Goal: Complete application form

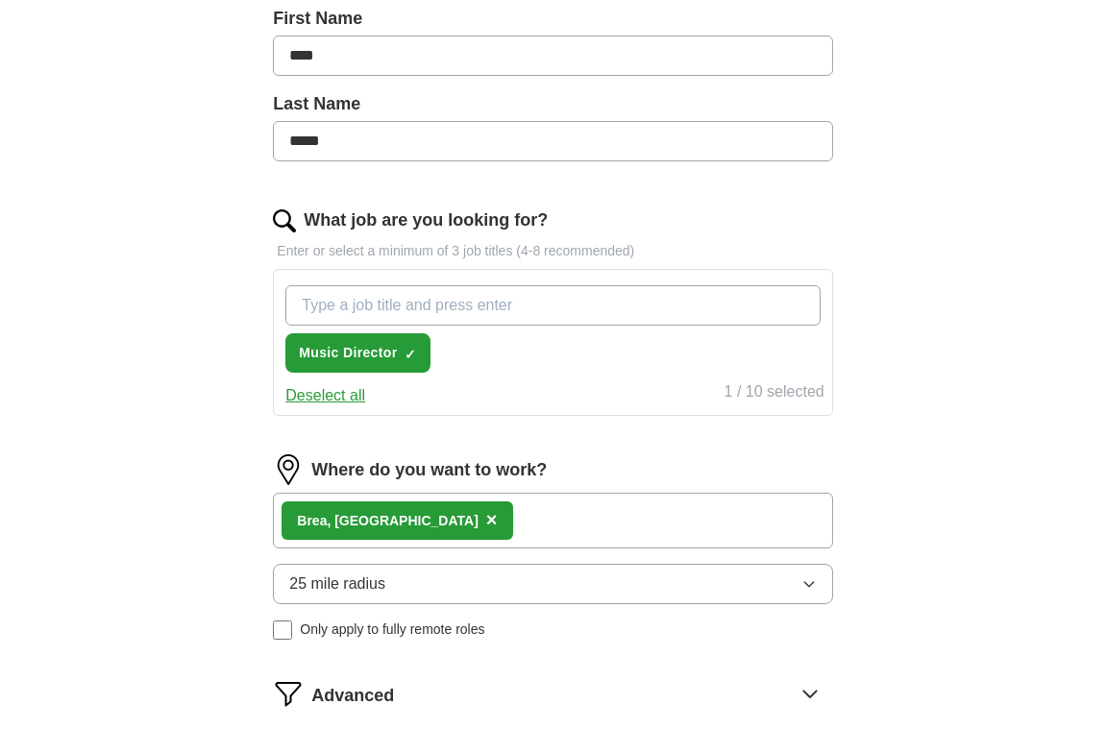
scroll to position [436, 0]
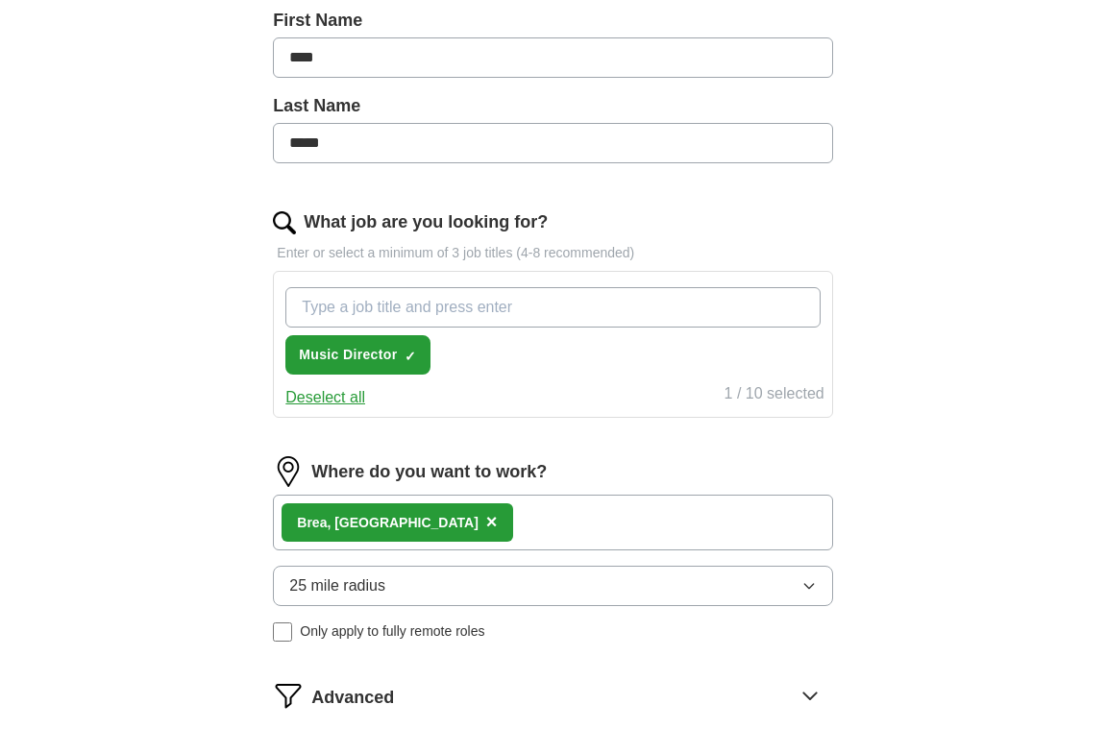
click at [490, 307] on input "What job are you looking for?" at bounding box center [552, 307] width 534 height 40
type input "Music Administrator"
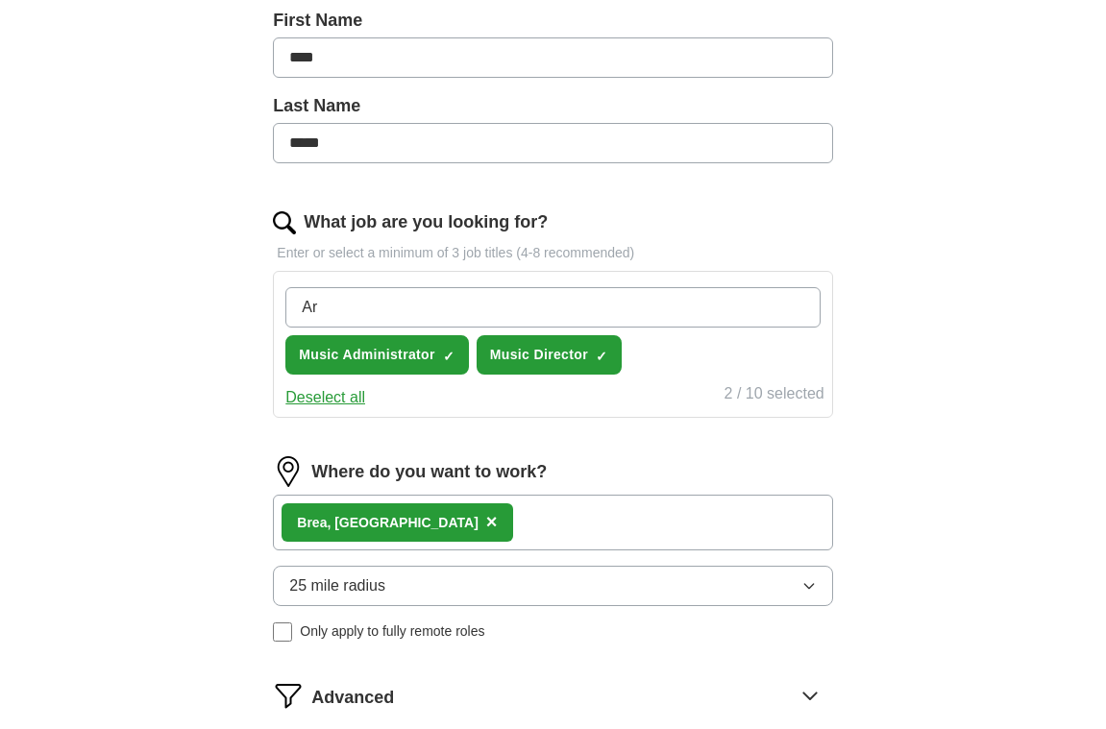
type input "A"
type input "Music Librarian"
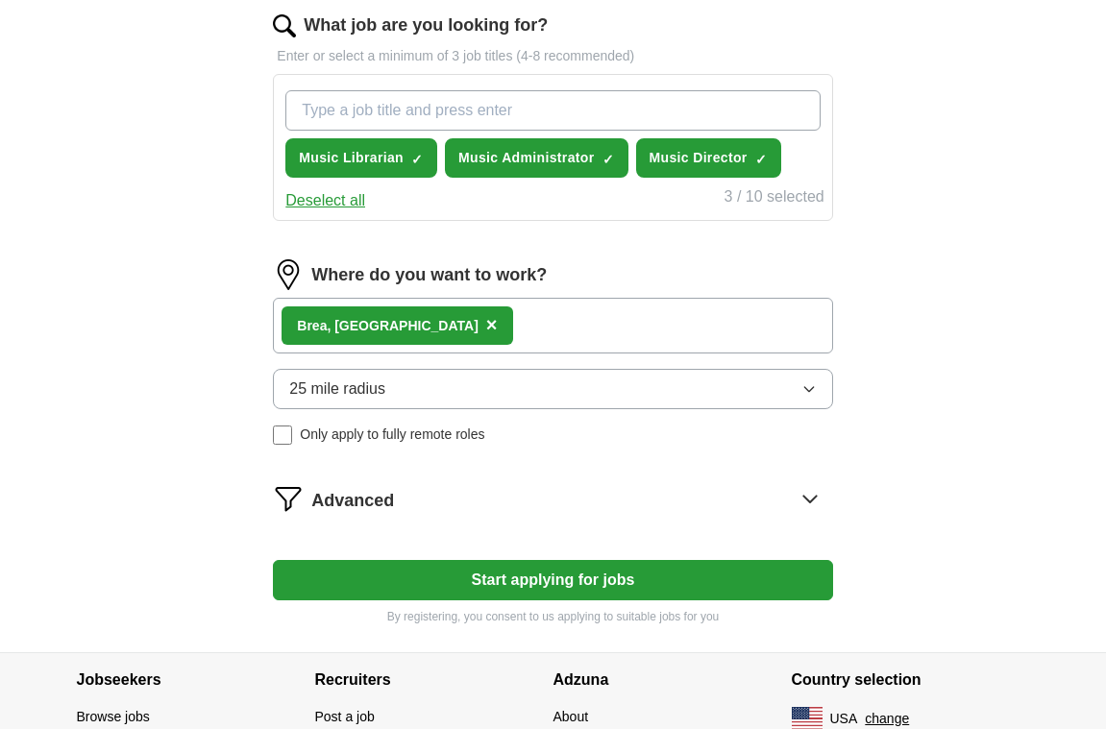
scroll to position [639, 0]
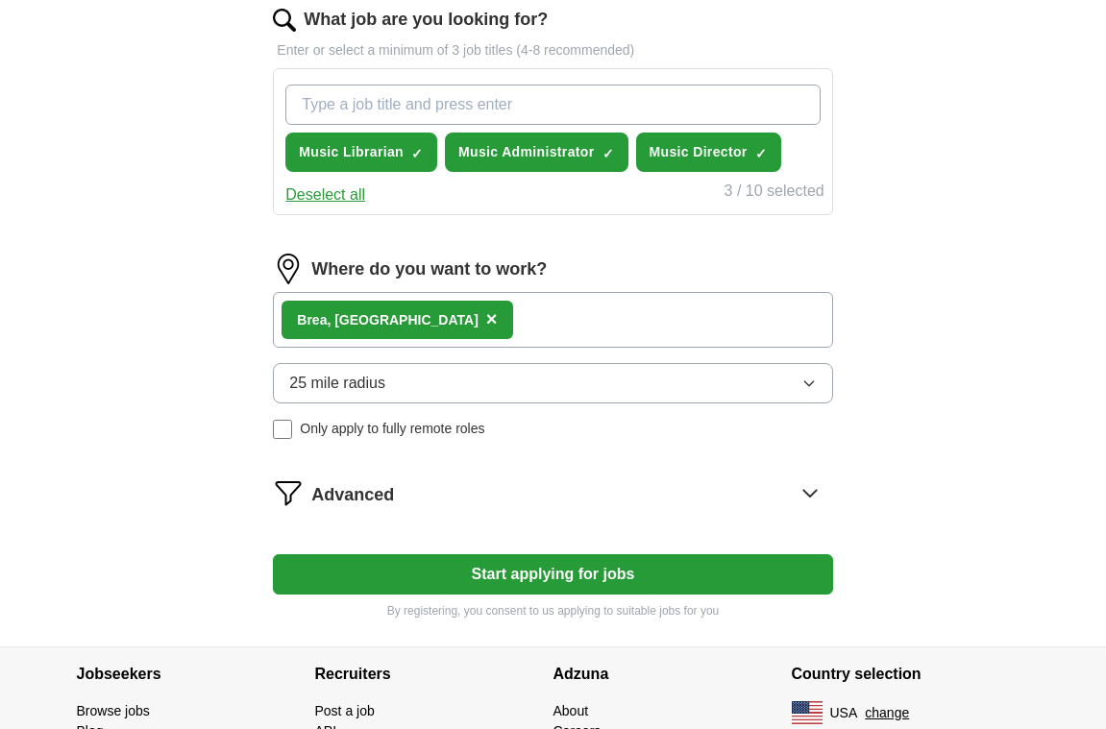
click at [422, 386] on button "25 mile radius" at bounding box center [552, 383] width 559 height 40
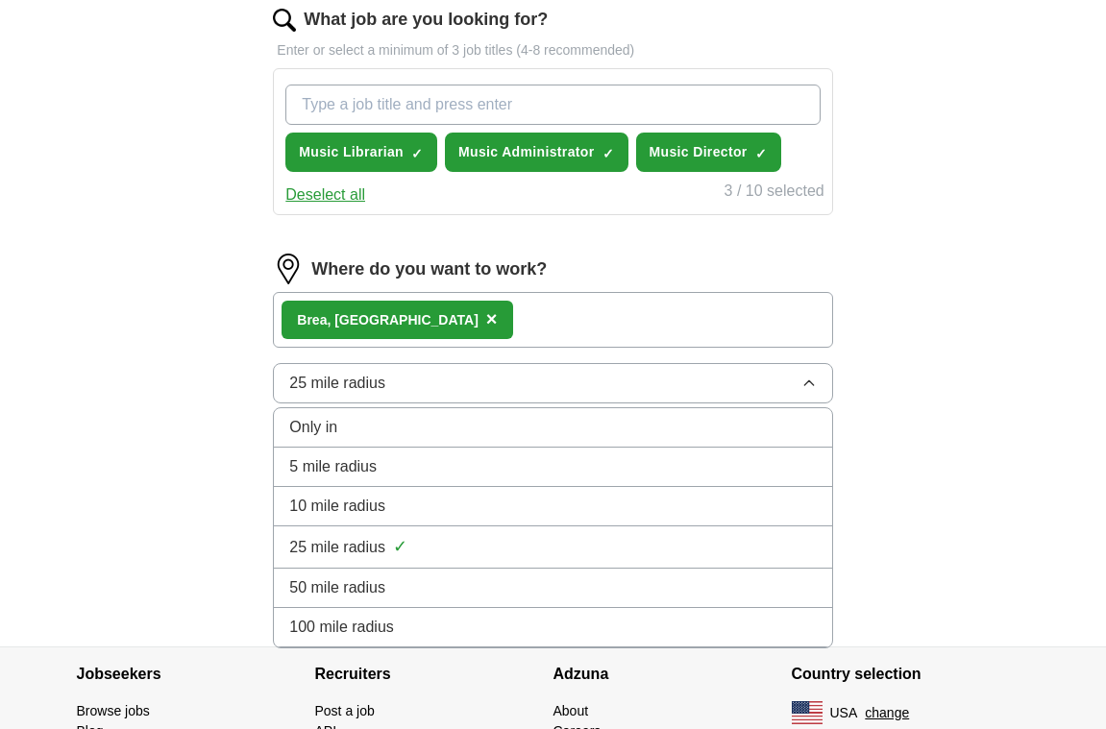
click at [370, 584] on span "50 mile radius" at bounding box center [337, 588] width 96 height 23
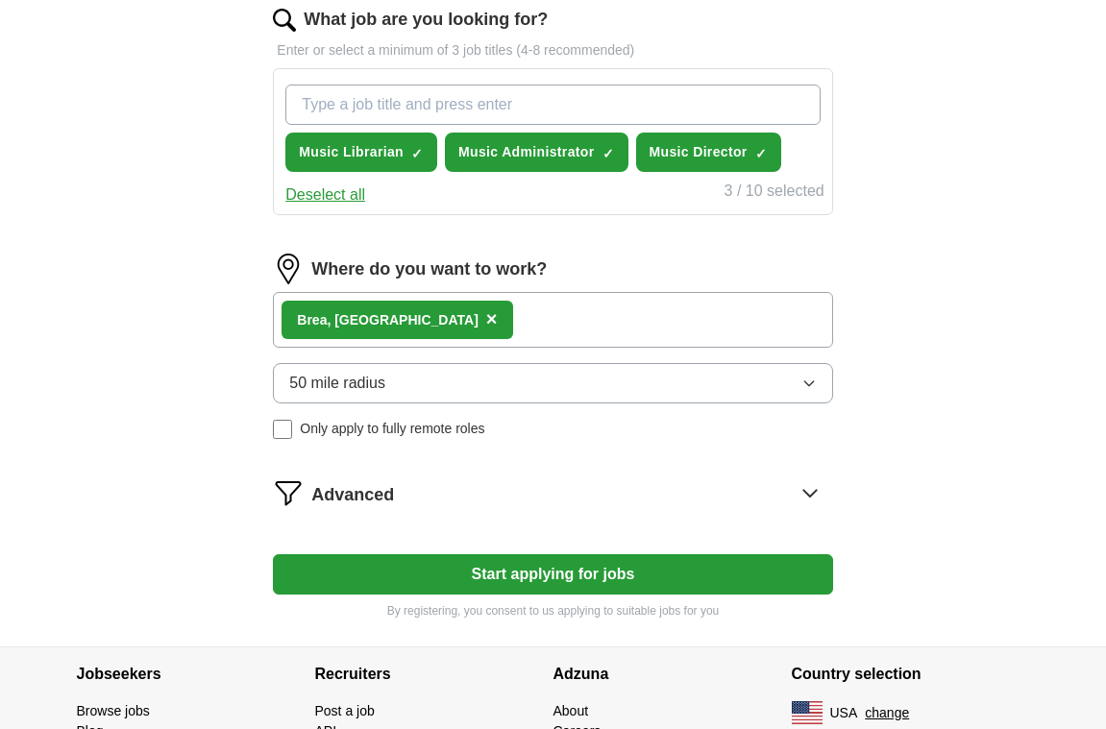
scroll to position [689, 0]
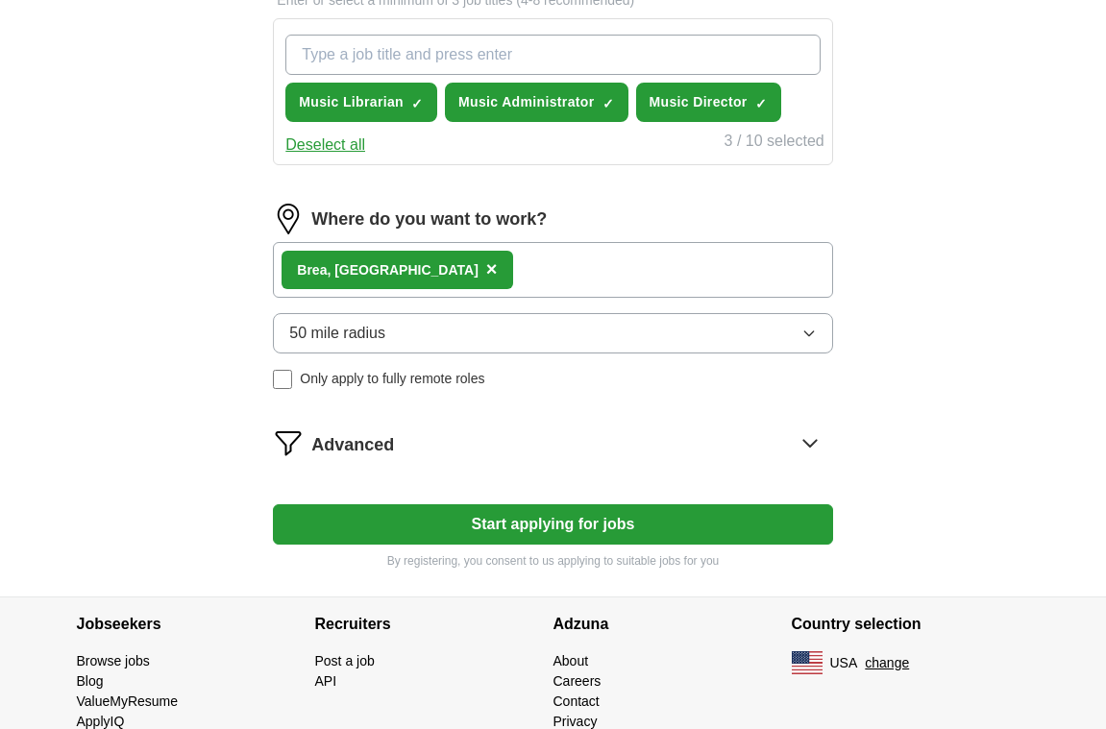
click at [430, 530] on button "Start applying for jobs" at bounding box center [552, 524] width 559 height 40
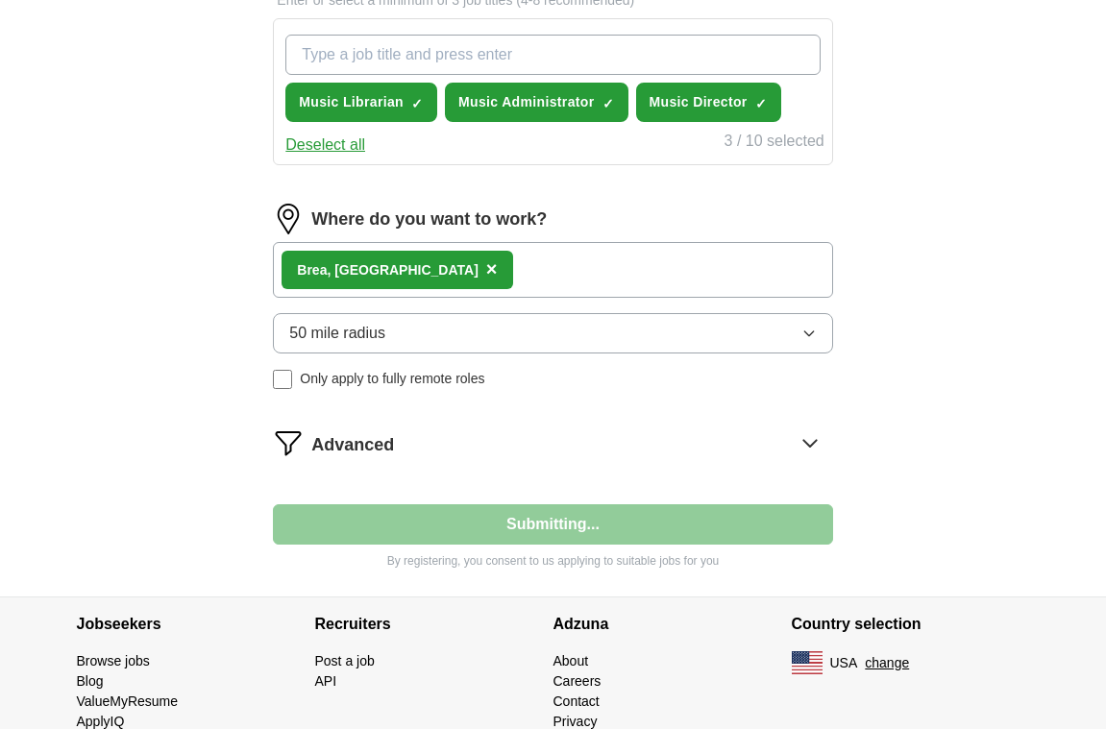
select select "**"
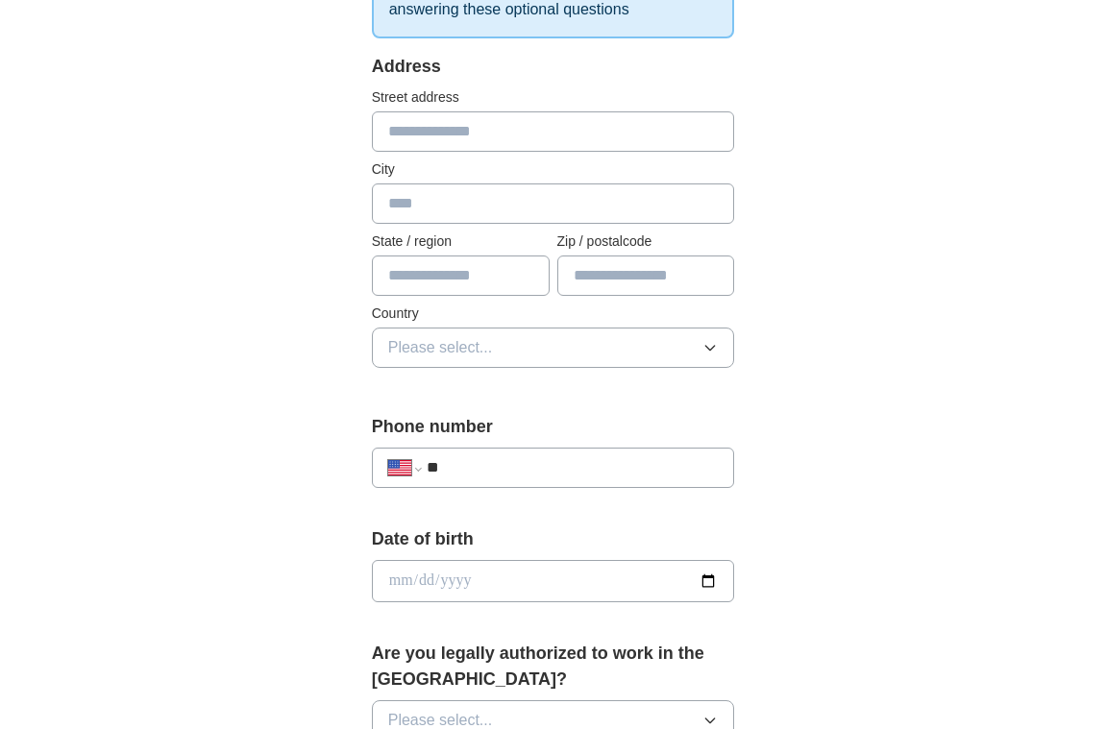
scroll to position [253, 0]
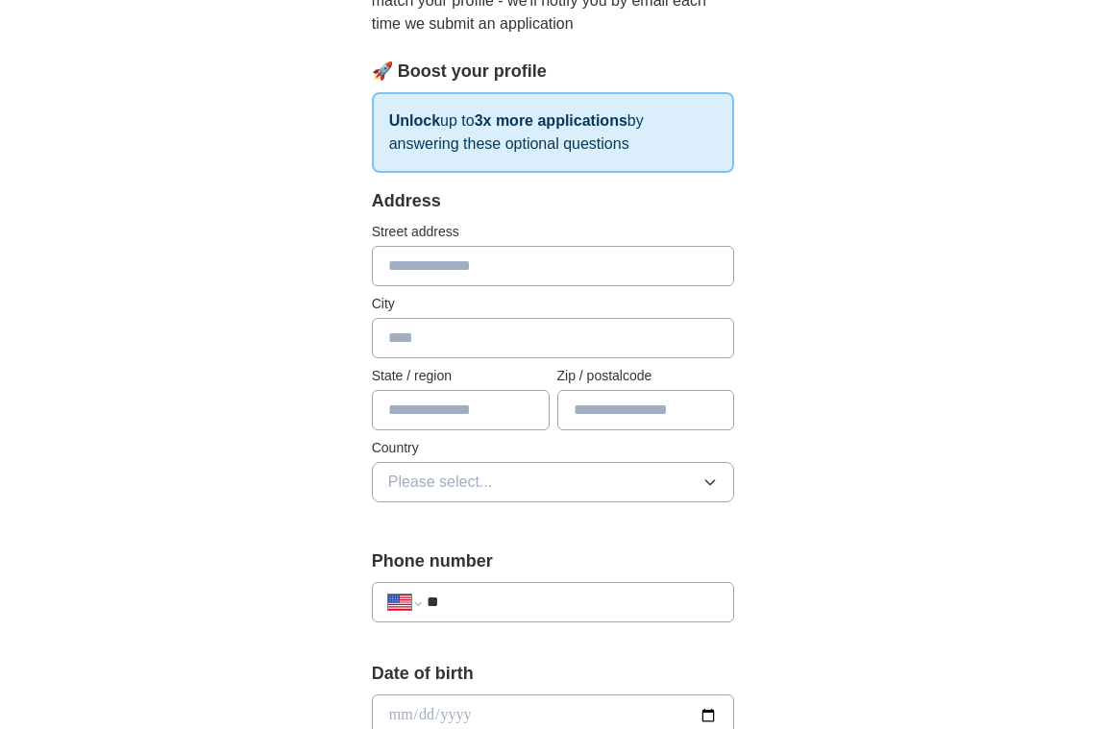
click at [459, 253] on input "text" at bounding box center [553, 266] width 363 height 40
type input "**********"
click at [444, 356] on input "text" at bounding box center [553, 338] width 363 height 40
type input "****"
click at [455, 420] on input "text" at bounding box center [461, 410] width 178 height 40
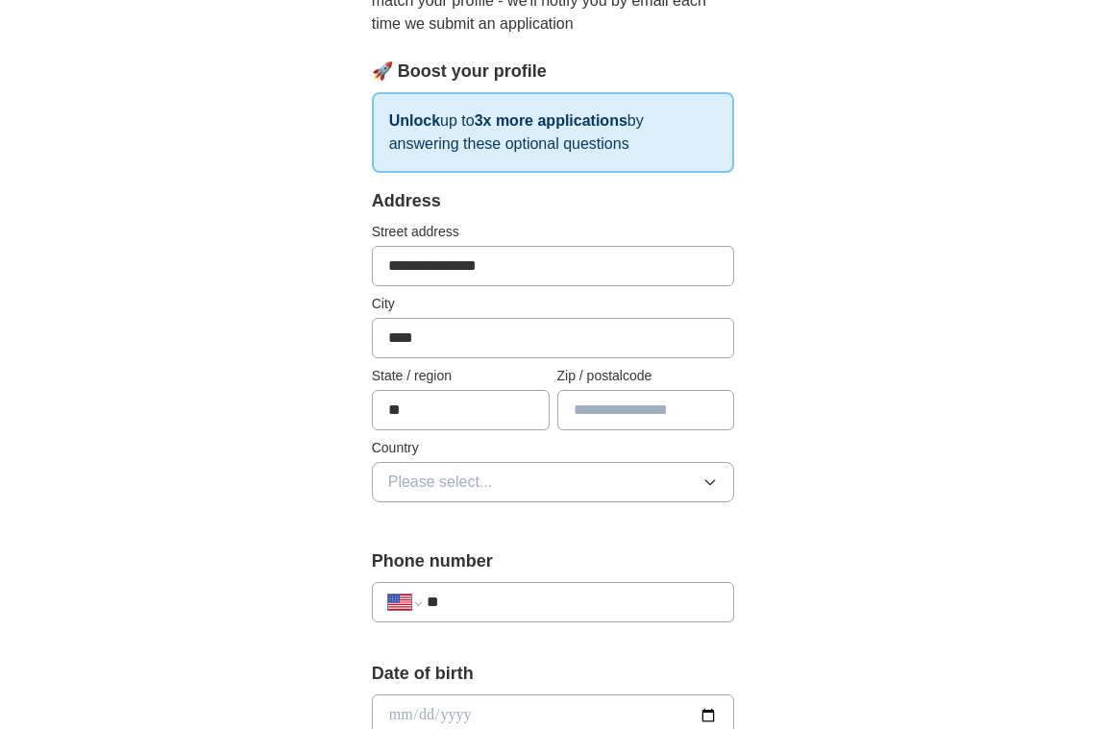
type input "**"
click at [656, 406] on input "text" at bounding box center [646, 410] width 178 height 40
type input "*****"
click at [589, 471] on button "Please select..." at bounding box center [553, 482] width 363 height 40
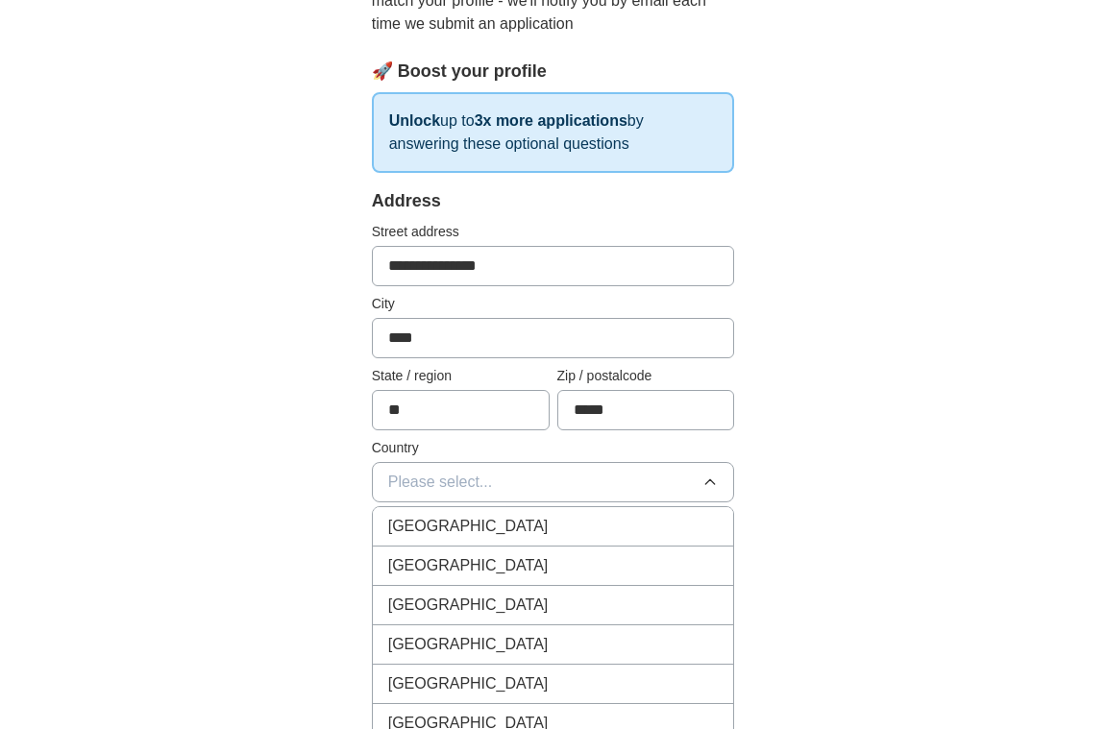
click at [522, 564] on div "[GEOGRAPHIC_DATA]" at bounding box center [553, 565] width 331 height 23
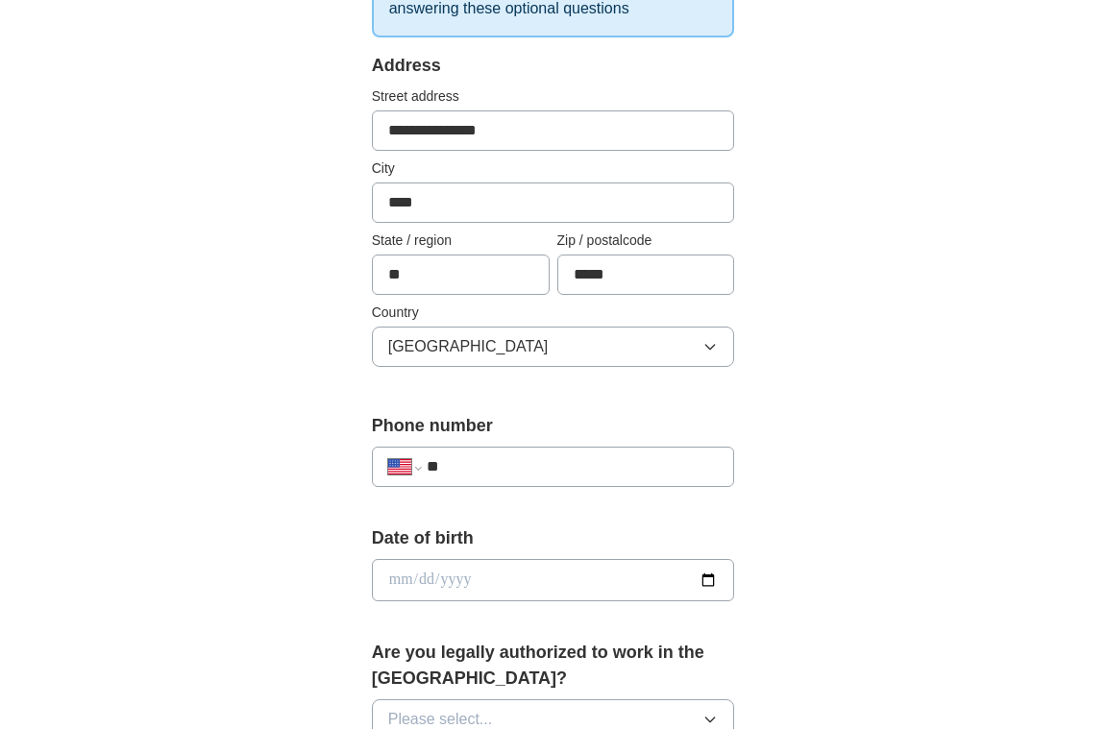
scroll to position [437, 0]
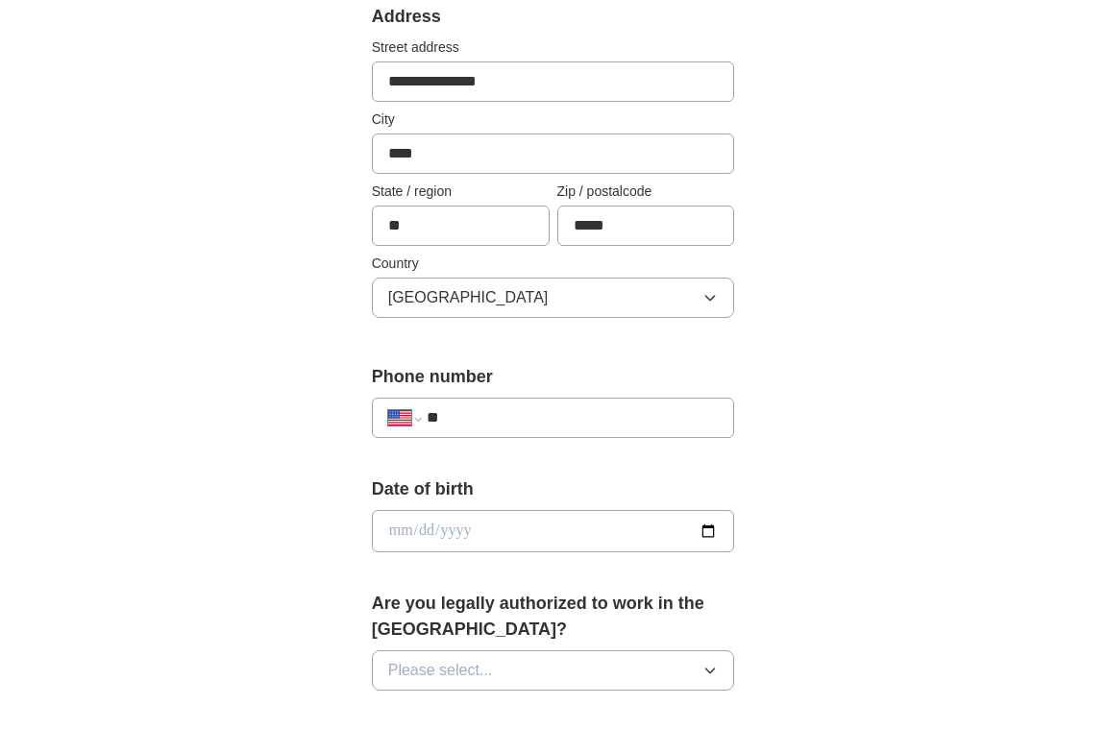
click at [523, 410] on input "**" at bounding box center [573, 417] width 292 height 23
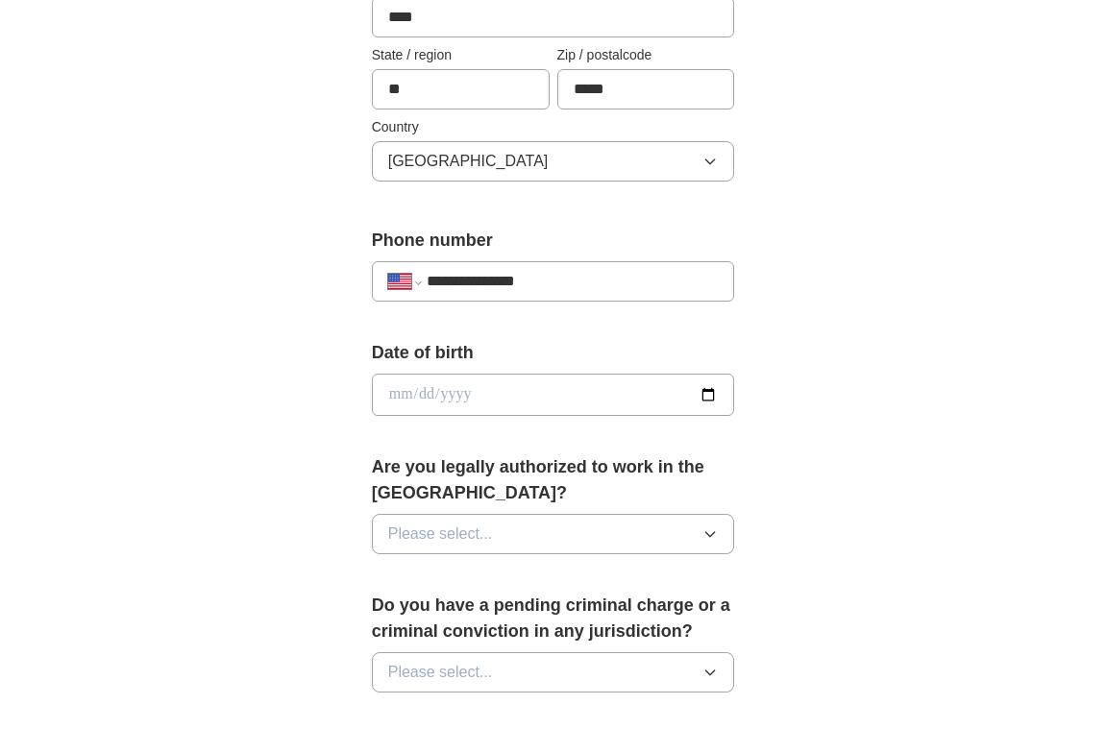
scroll to position [599, 0]
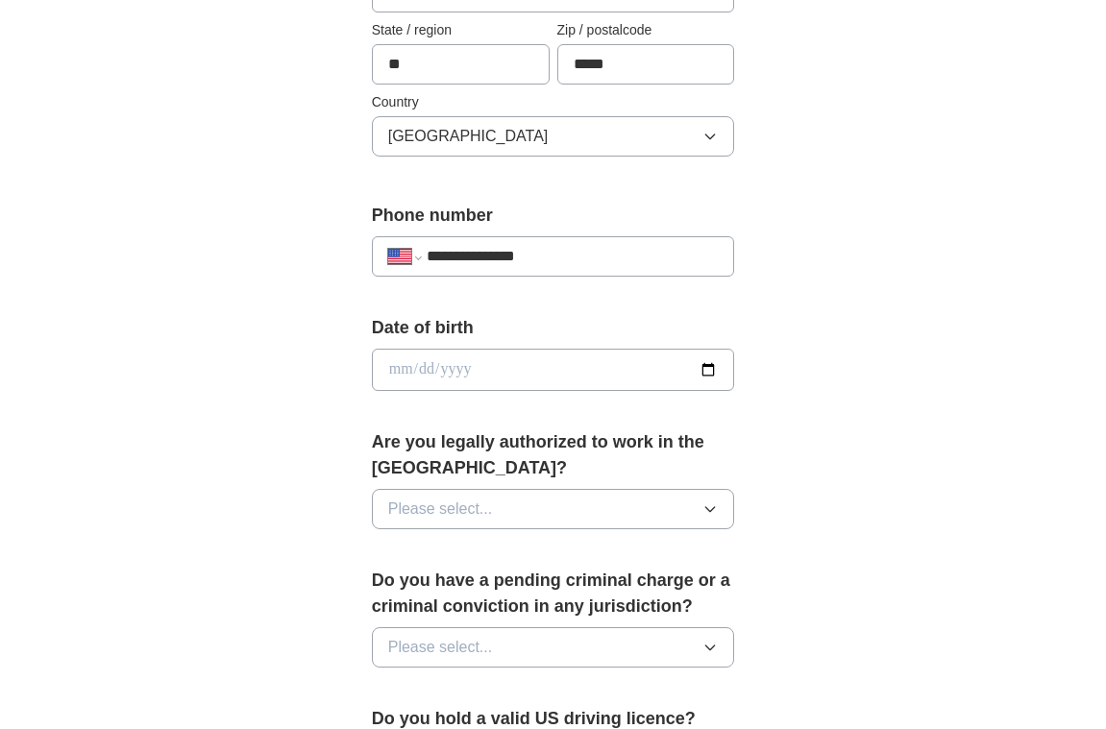
type input "**********"
click at [512, 366] on input "date" at bounding box center [553, 370] width 363 height 42
type input "**********"
click at [529, 507] on button "Please select..." at bounding box center [553, 509] width 363 height 40
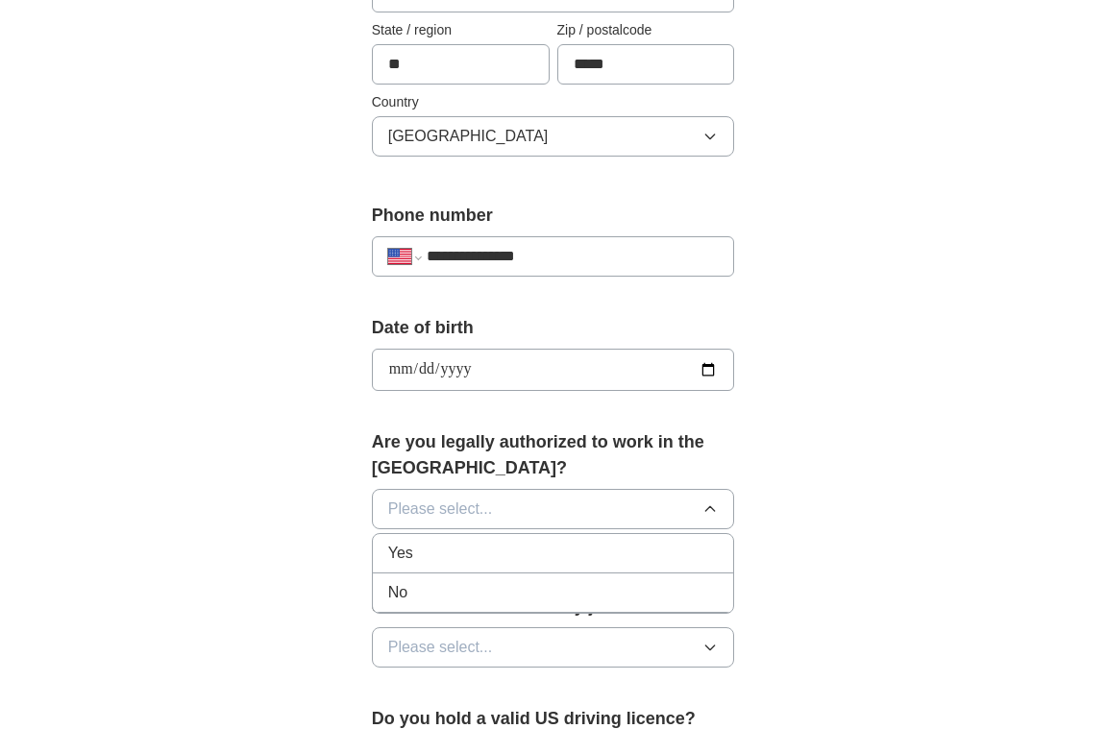
click at [492, 551] on div "Yes" at bounding box center [553, 553] width 331 height 23
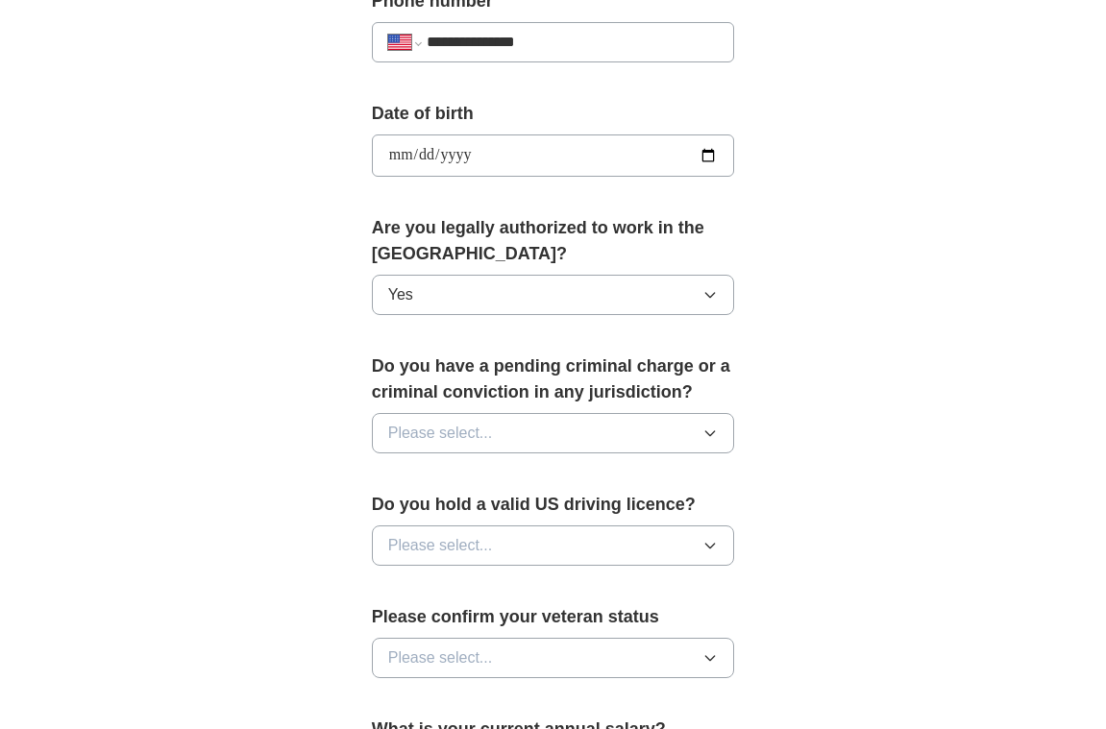
scroll to position [831, 0]
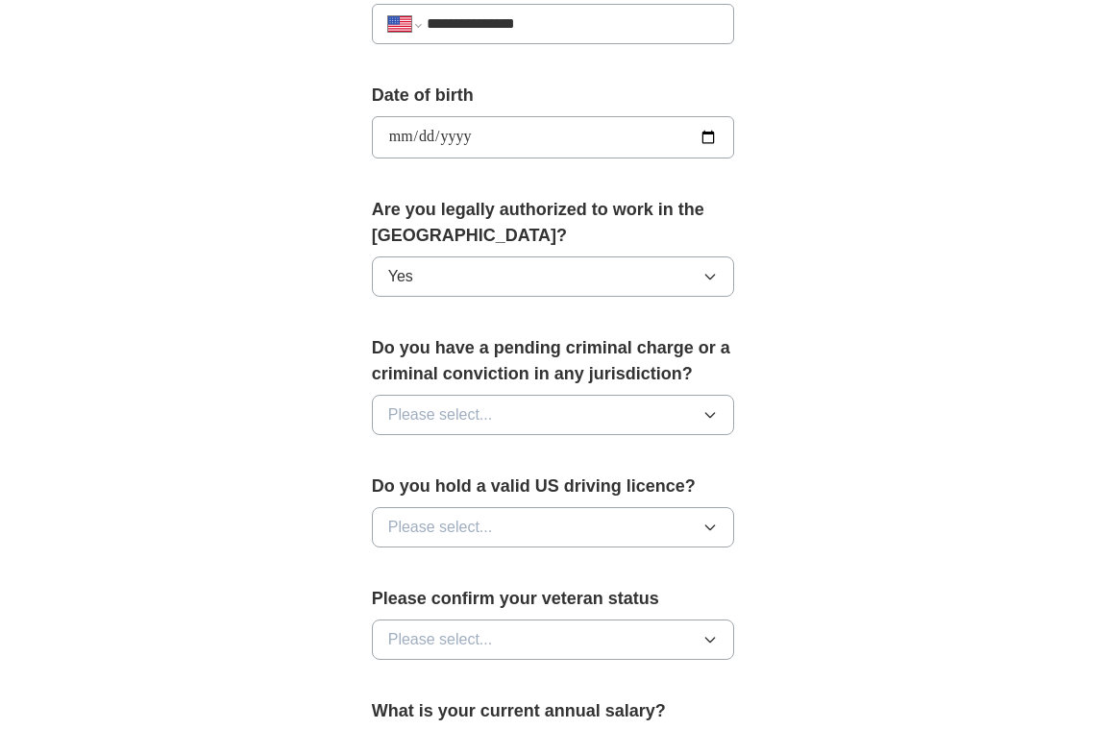
click at [604, 415] on button "Please select..." at bounding box center [553, 415] width 363 height 40
click at [462, 501] on div "No" at bounding box center [553, 498] width 331 height 23
click at [489, 525] on span "Please select..." at bounding box center [440, 527] width 105 height 23
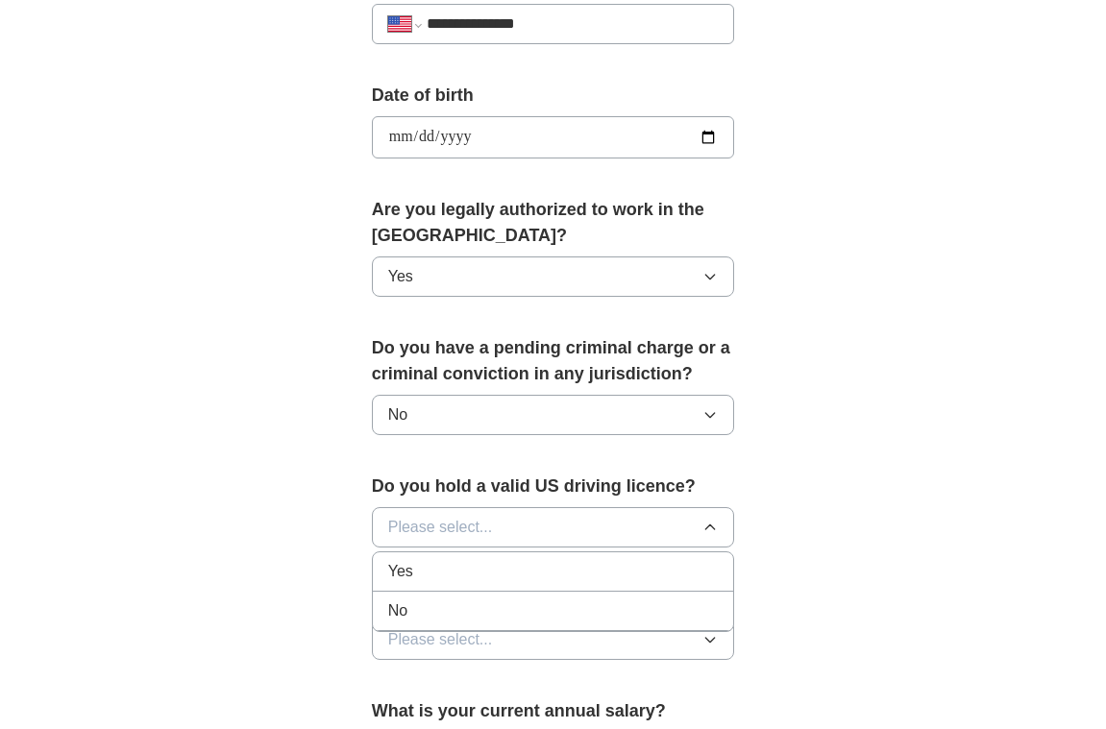
click at [467, 569] on div "Yes" at bounding box center [553, 571] width 331 height 23
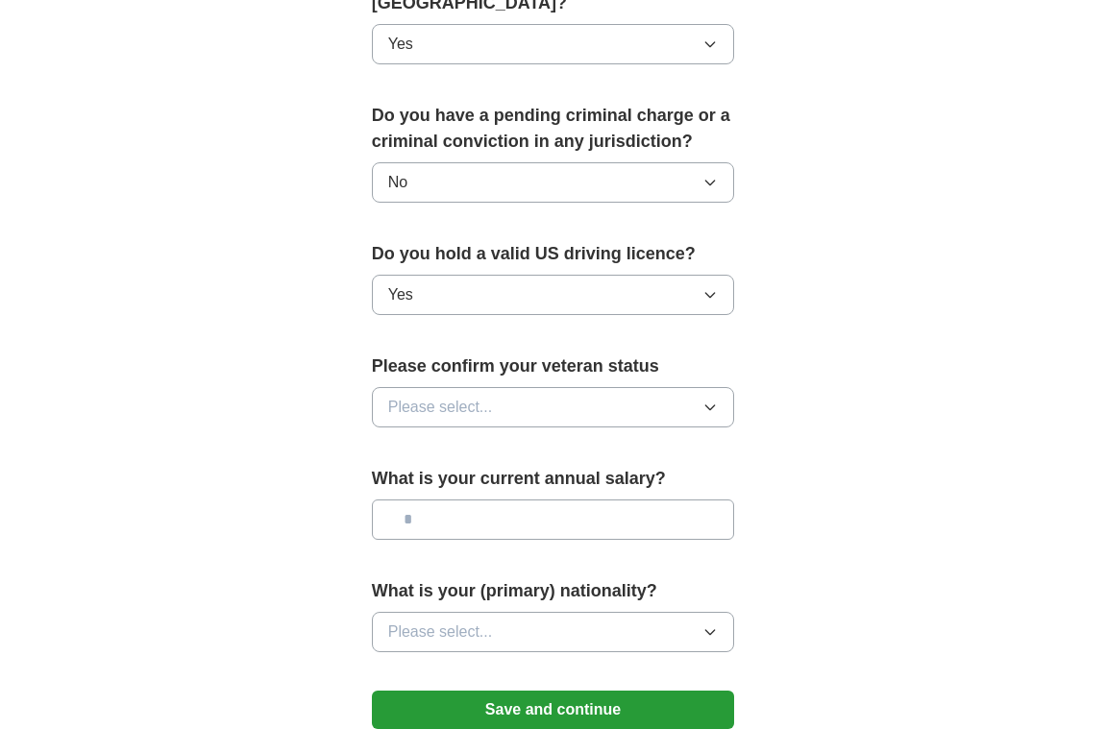
scroll to position [1065, 0]
click at [510, 392] on button "Please select..." at bounding box center [553, 406] width 363 height 40
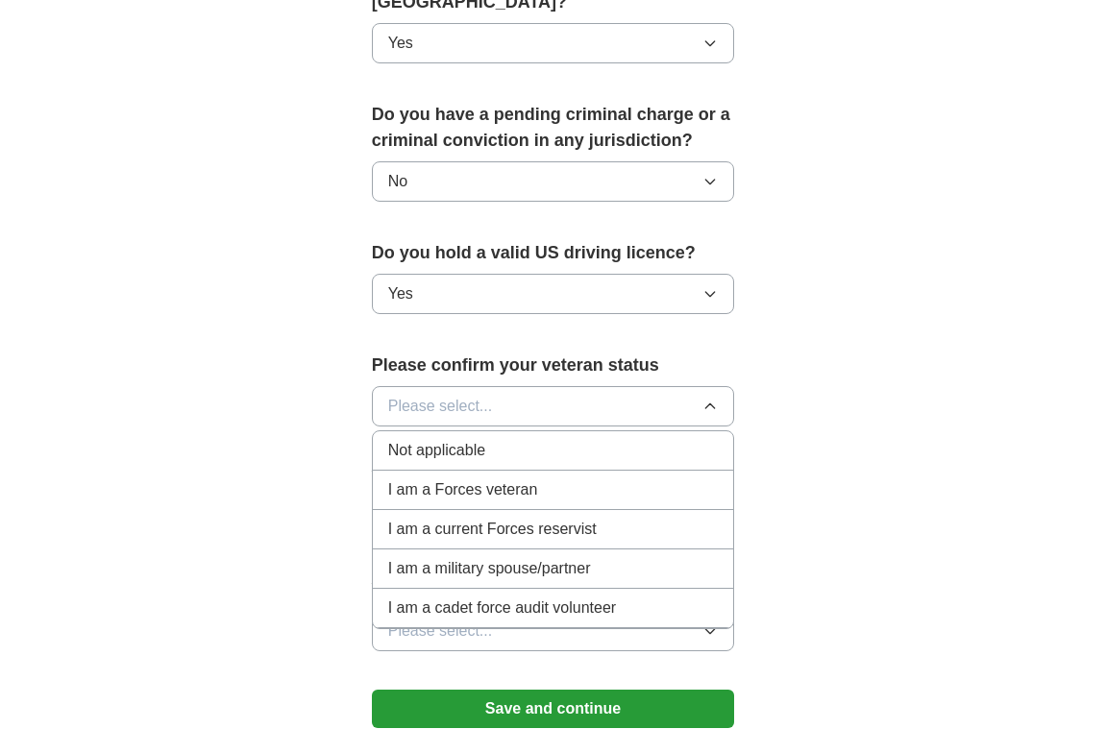
click at [505, 452] on div "Not applicable" at bounding box center [553, 450] width 331 height 23
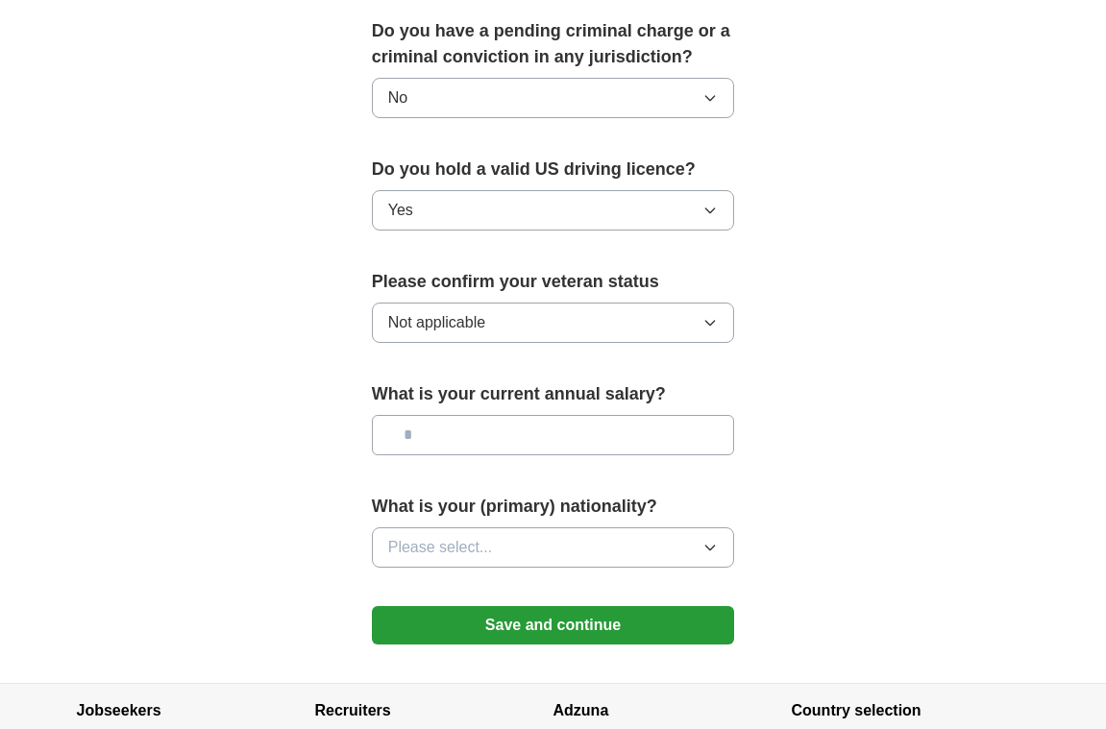
scroll to position [1158, 0]
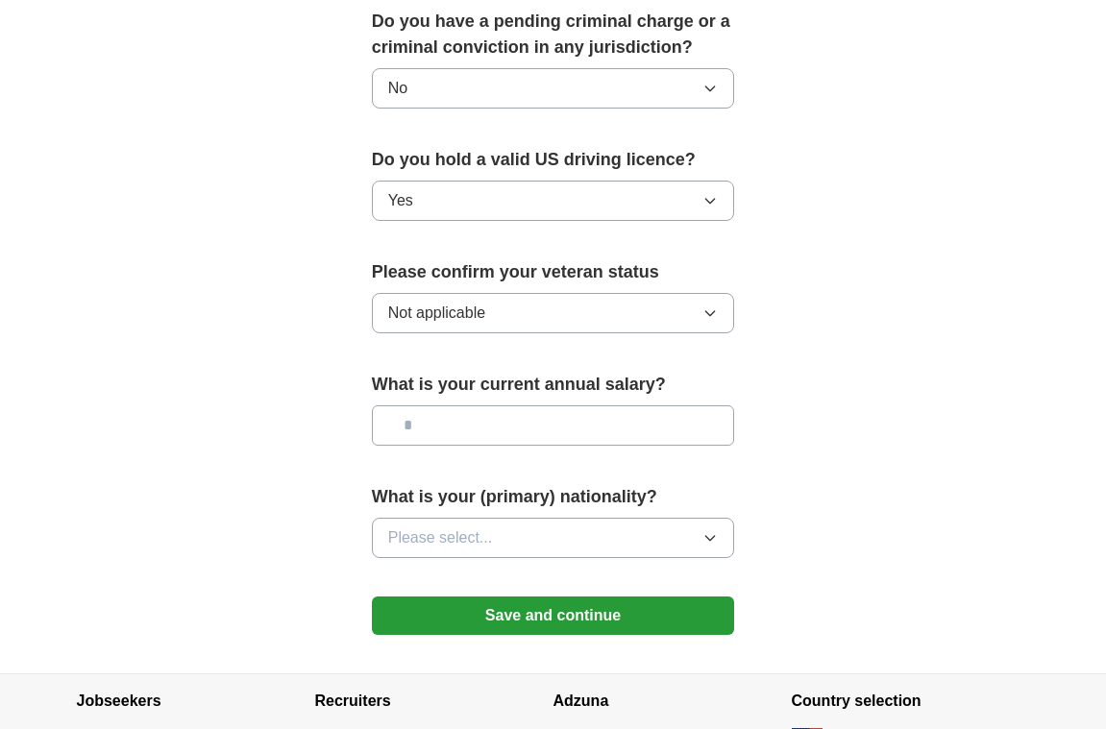
click at [602, 423] on input "text" at bounding box center [553, 425] width 363 height 40
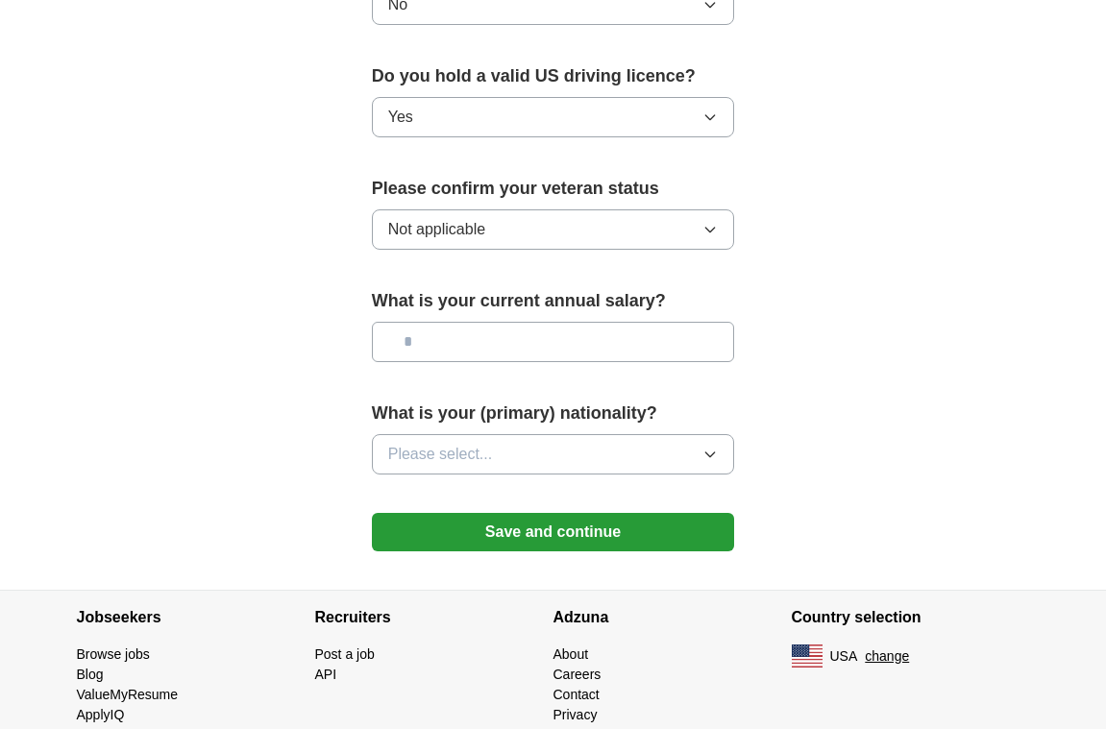
scroll to position [1265, 0]
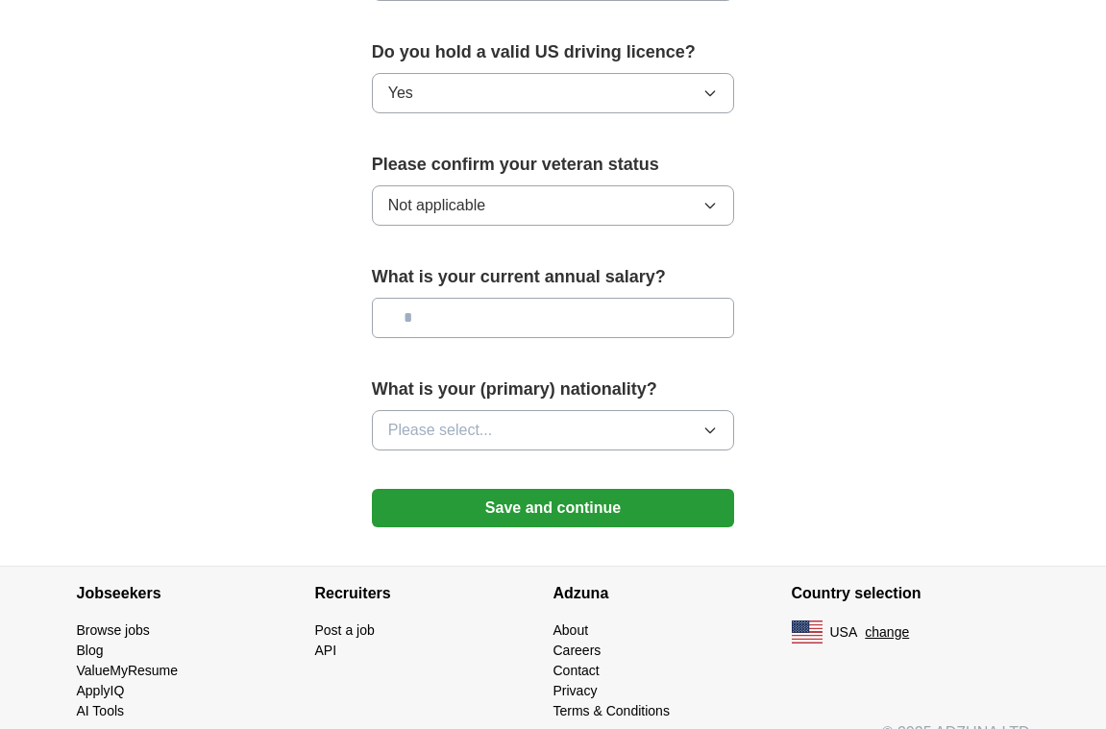
click at [623, 434] on button "Please select..." at bounding box center [553, 430] width 363 height 40
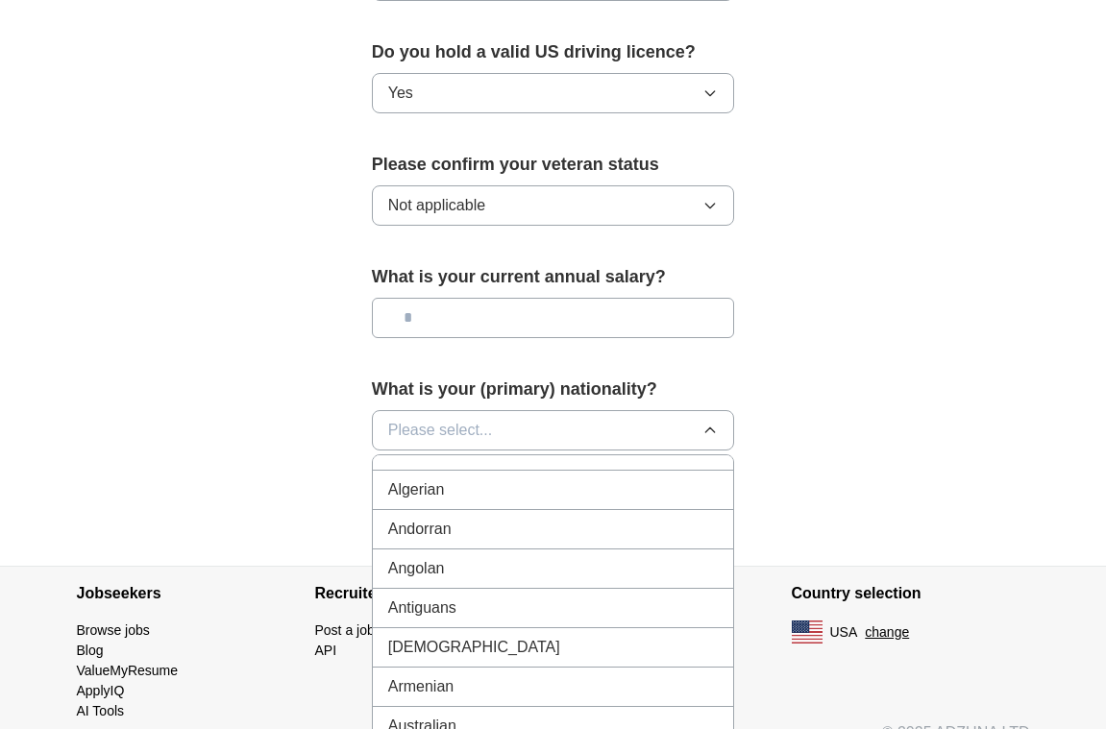
scroll to position [0, 0]
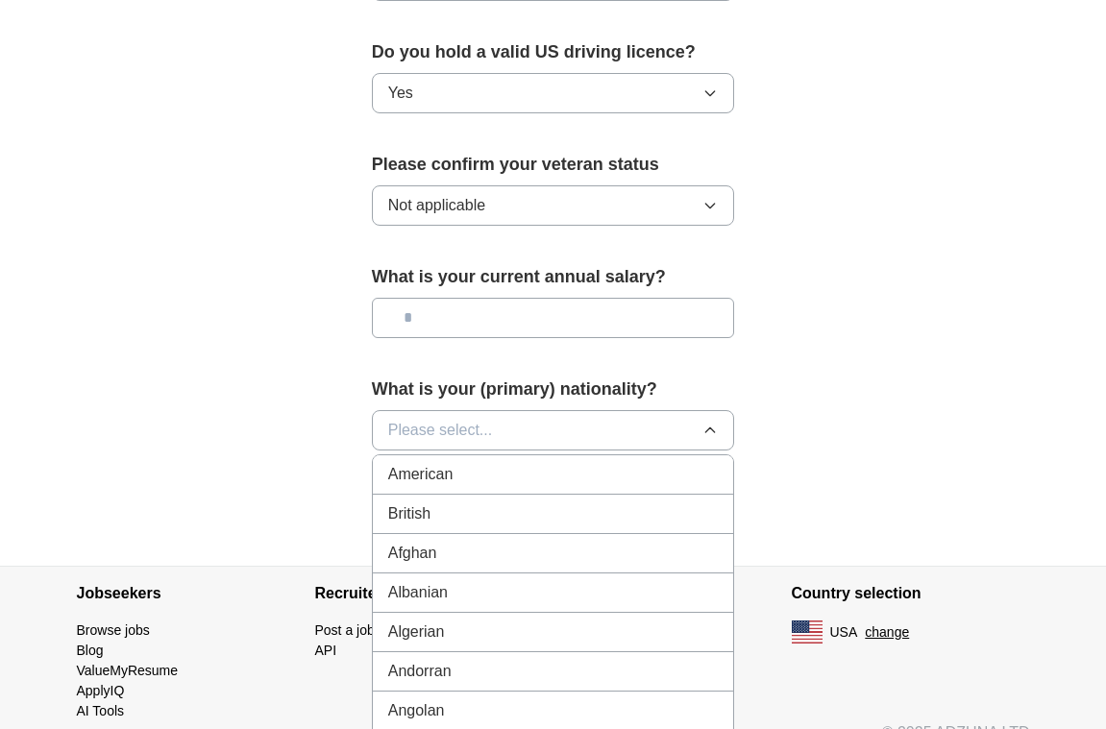
click at [525, 461] on li "American" at bounding box center [553, 474] width 361 height 39
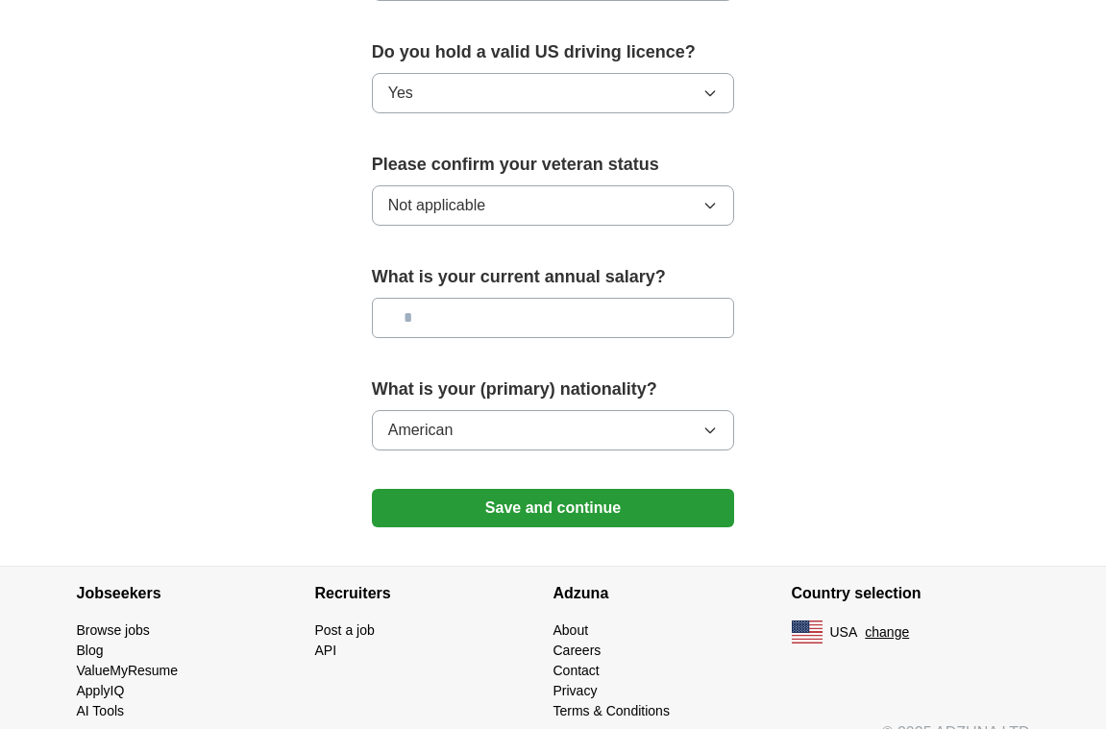
click at [527, 518] on button "Save and continue" at bounding box center [553, 508] width 363 height 38
